Goal: Task Accomplishment & Management: Complete application form

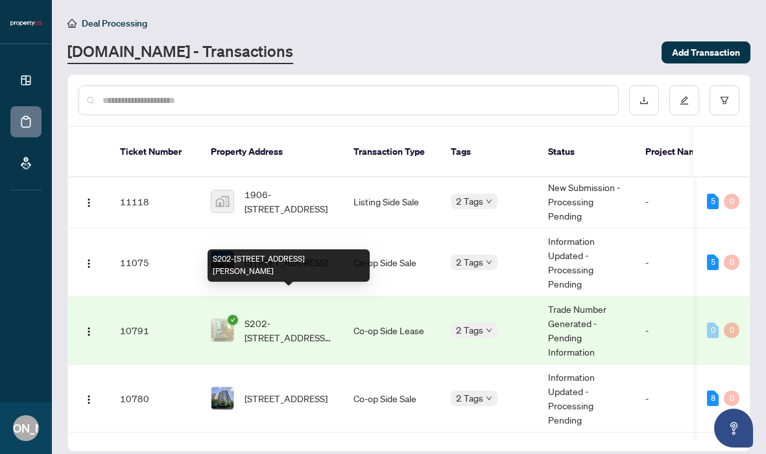
scroll to position [1, 0]
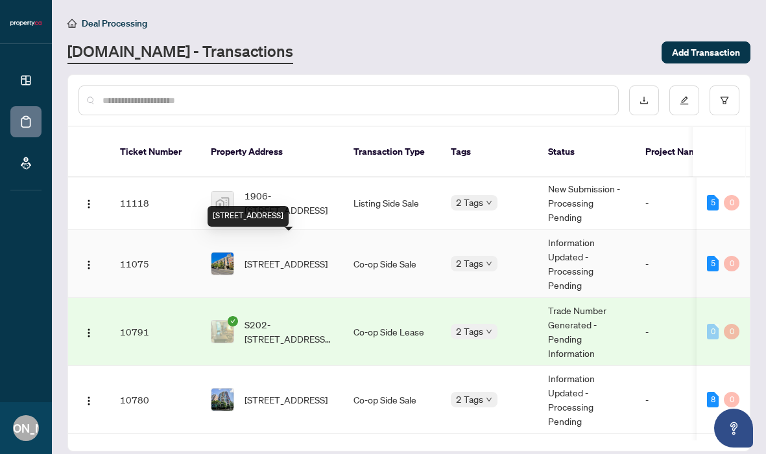
click at [292, 257] on span "[STREET_ADDRESS]" at bounding box center [285, 264] width 83 height 14
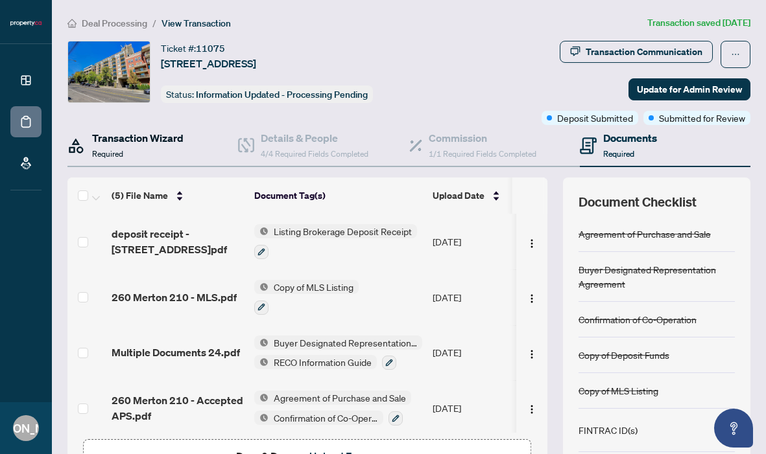
click at [165, 135] on h4 "Transaction Wizard" at bounding box center [137, 138] width 91 height 16
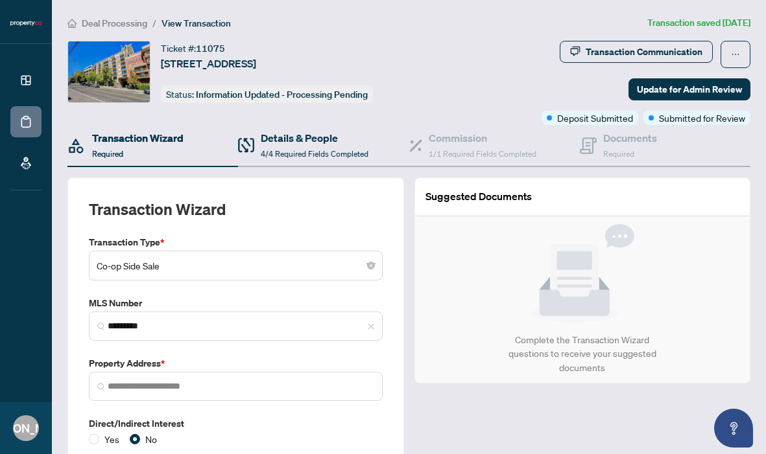
type input "**********"
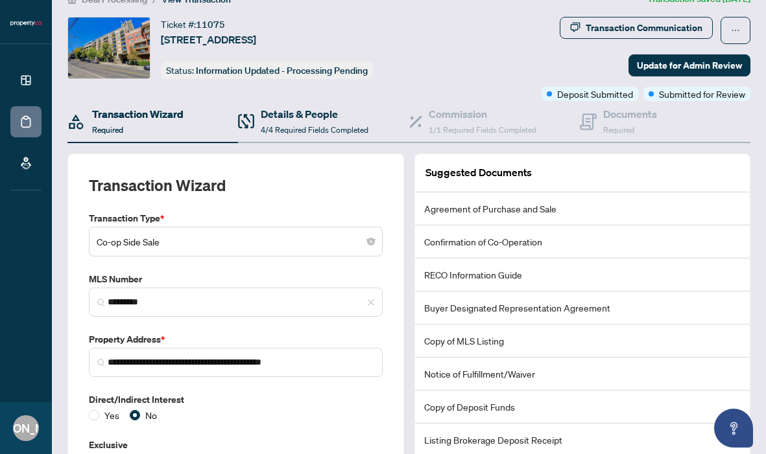
scroll to position [25, 0]
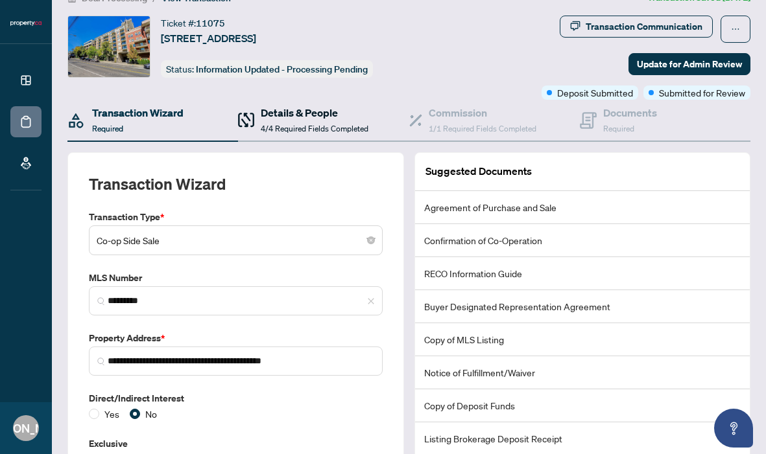
click at [295, 130] on span "4/4 Required Fields Completed" at bounding box center [315, 129] width 108 height 10
